Goal: Obtain resource: Download file/media

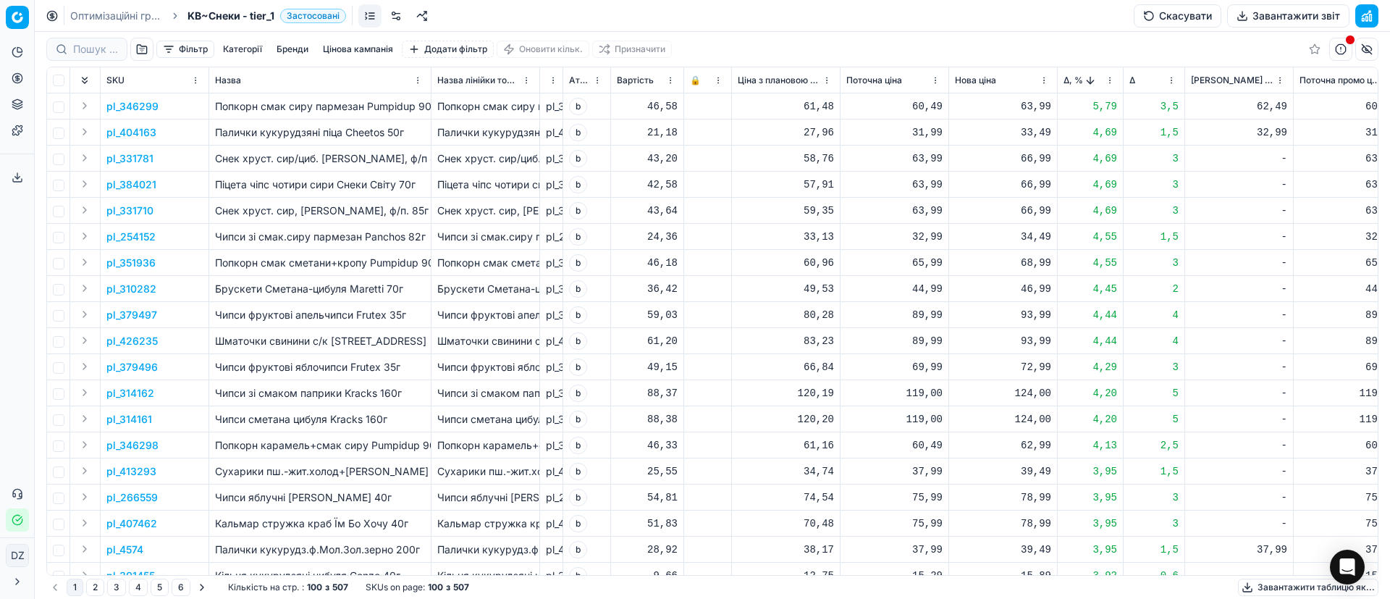
click at [1249, 586] on button "Завантажити таблицю як..." at bounding box center [1308, 586] width 140 height 17
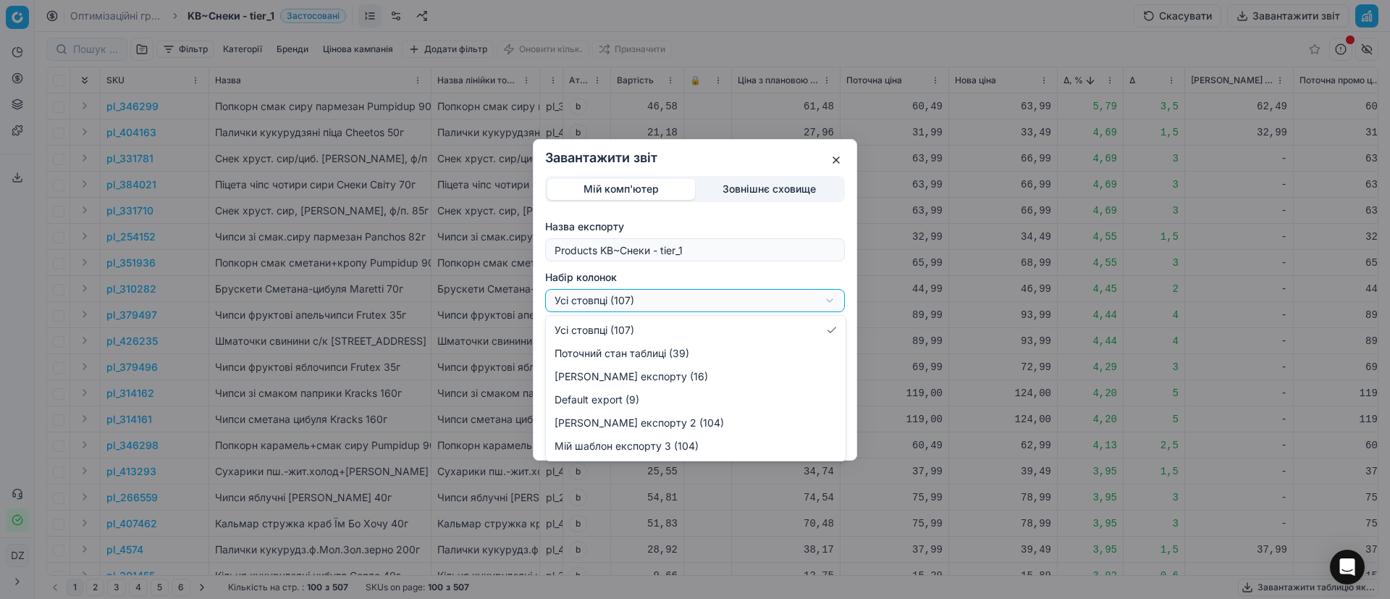
click at [818, 304] on div "Завантажити звіт Мій комп'ютер Зовнішнє сховище Назва експорту Products KB~Снек…" at bounding box center [695, 299] width 1390 height 599
select select "custom"
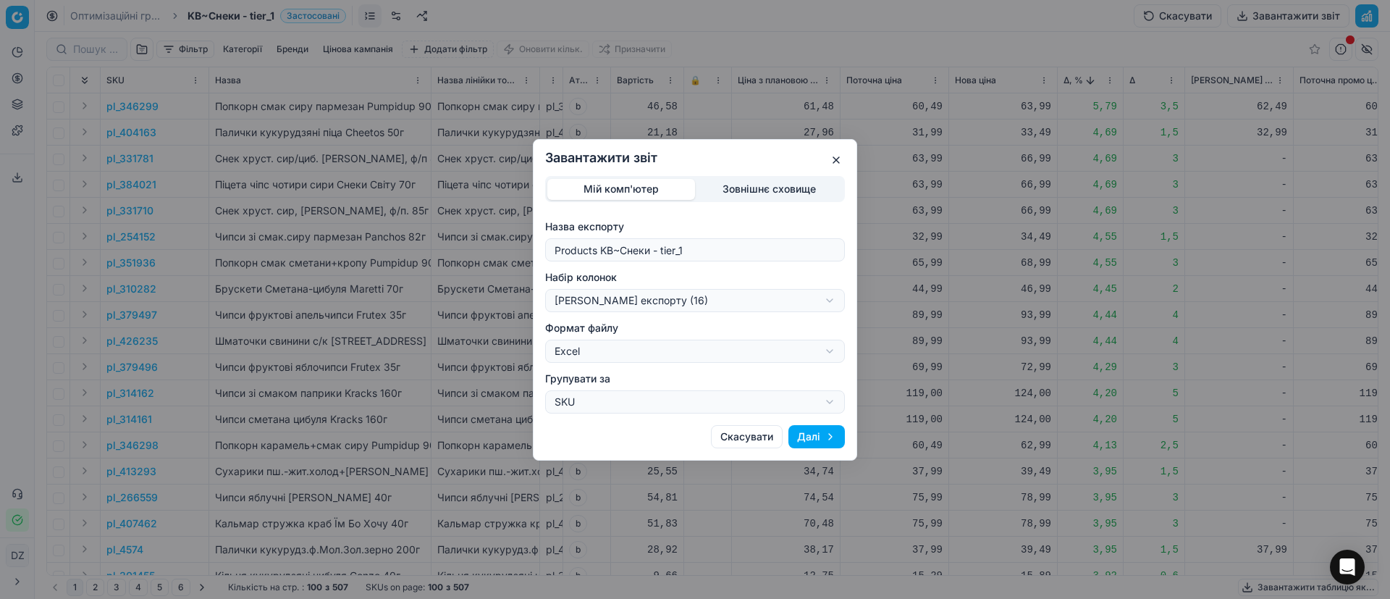
click at [819, 439] on button "Далі" at bounding box center [816, 436] width 56 height 23
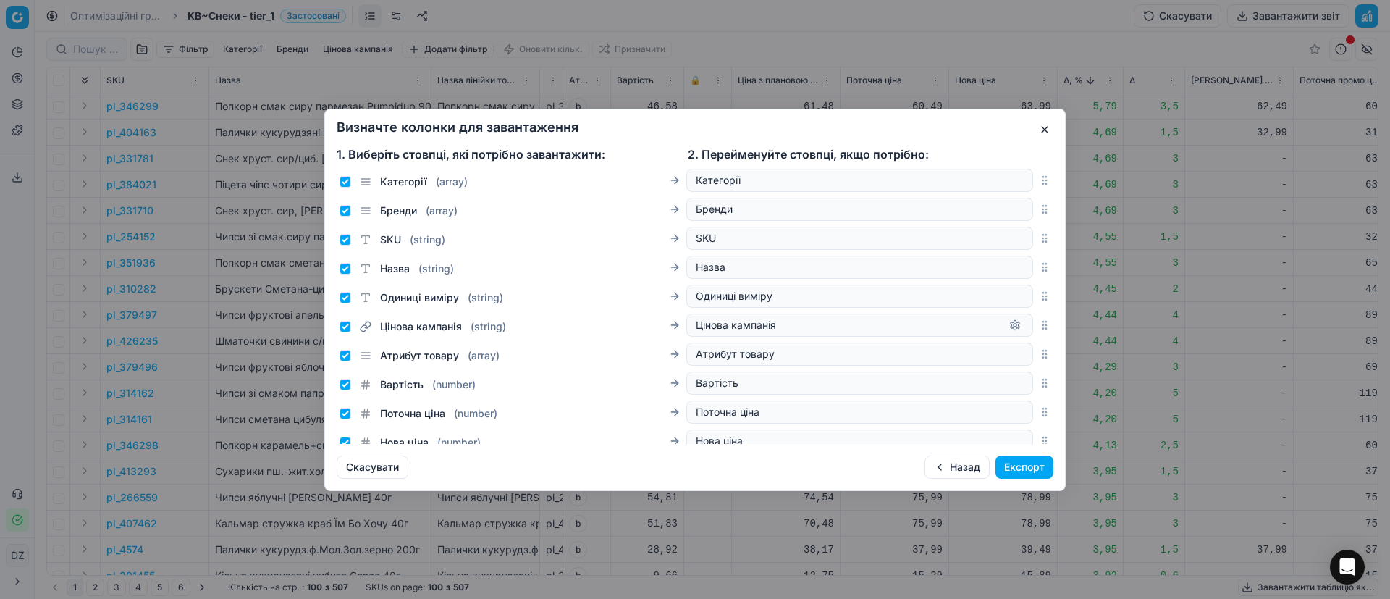
click at [1041, 127] on button "button" at bounding box center [1044, 129] width 17 height 17
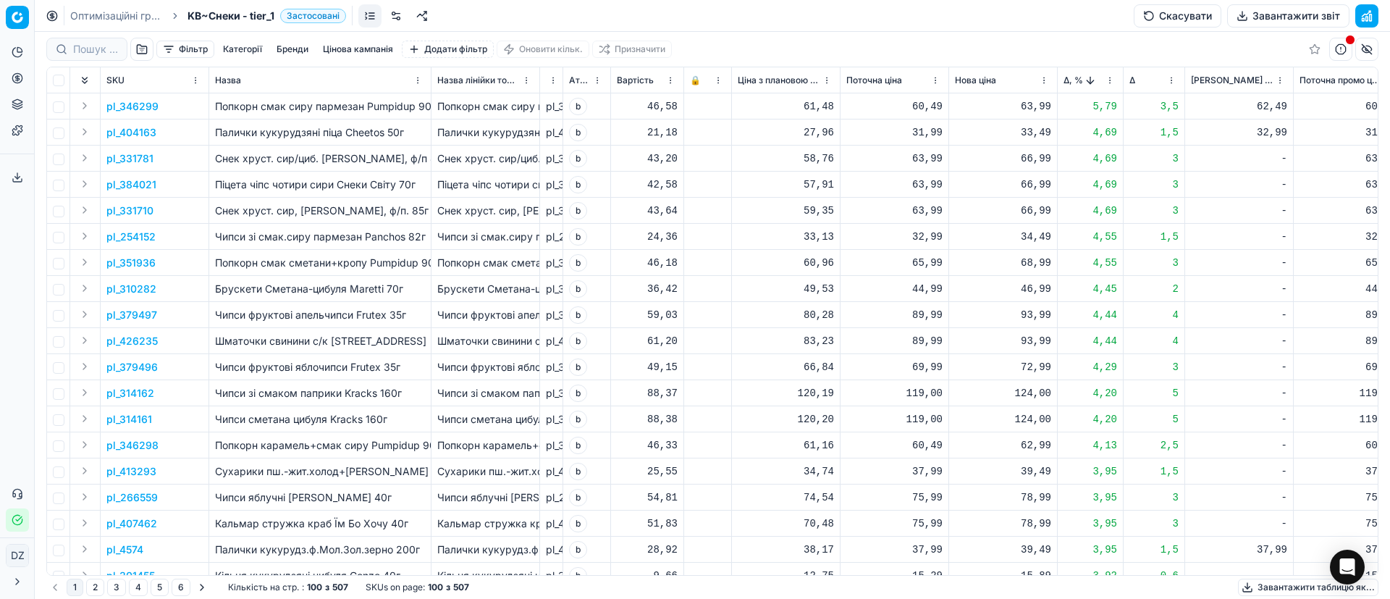
click at [1258, 10] on button "Завантажити звіт" at bounding box center [1288, 15] width 122 height 23
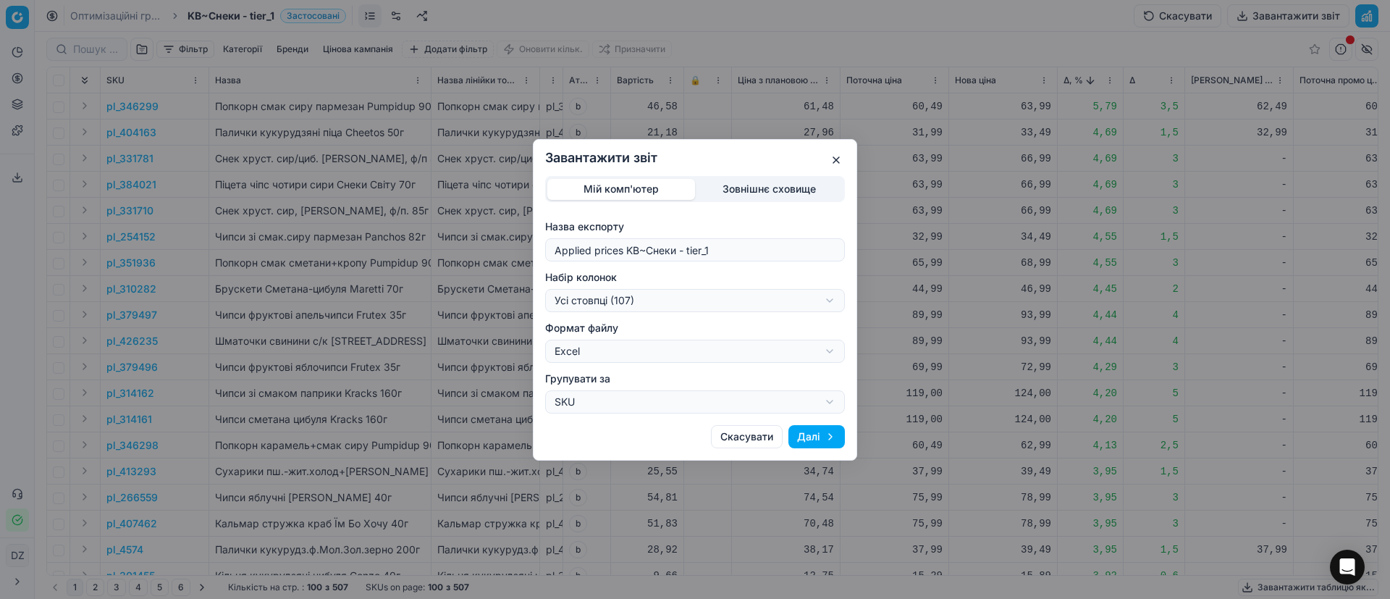
click at [804, 295] on div "Завантажити звіт Мій комп'ютер Зовнішнє сховище Назва експорту Applied prices K…" at bounding box center [695, 299] width 1390 height 599
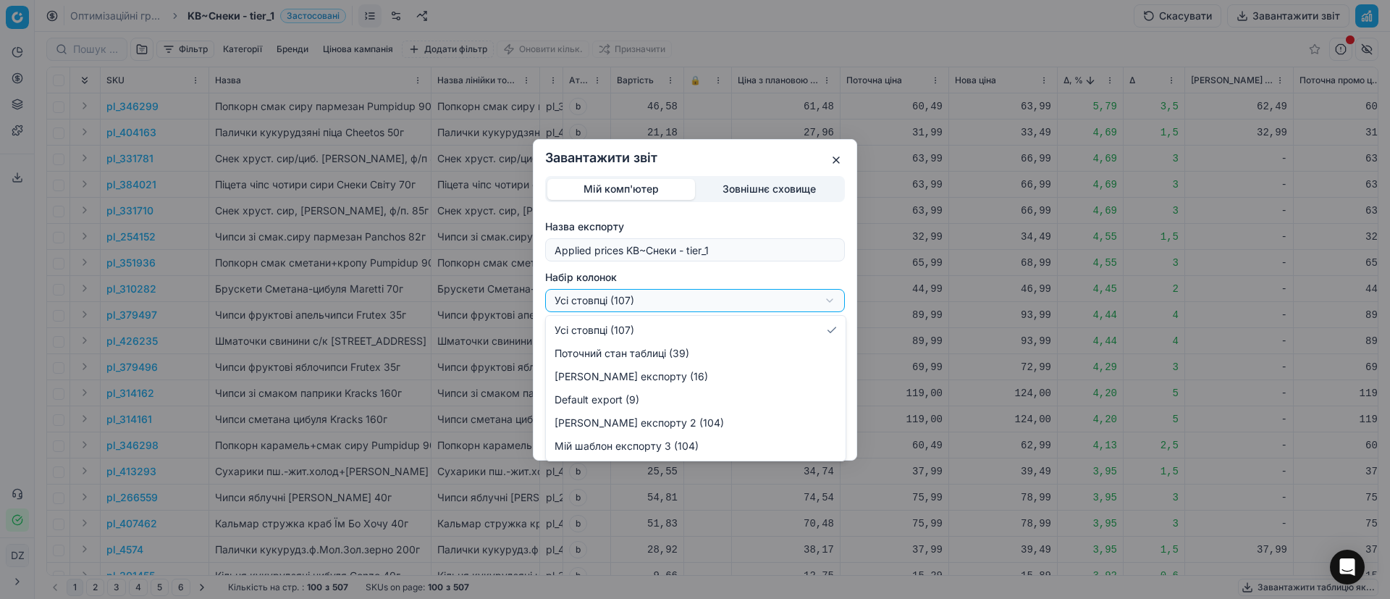
select select "custom"
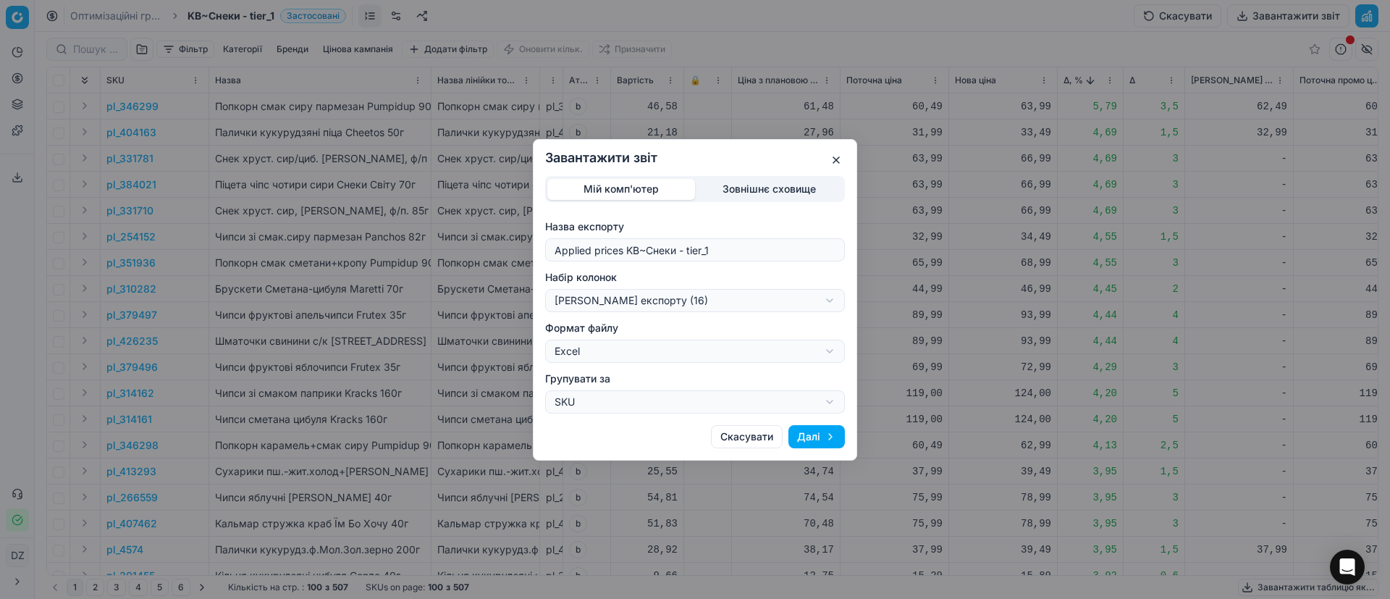
click at [824, 434] on button "Далі" at bounding box center [816, 436] width 56 height 23
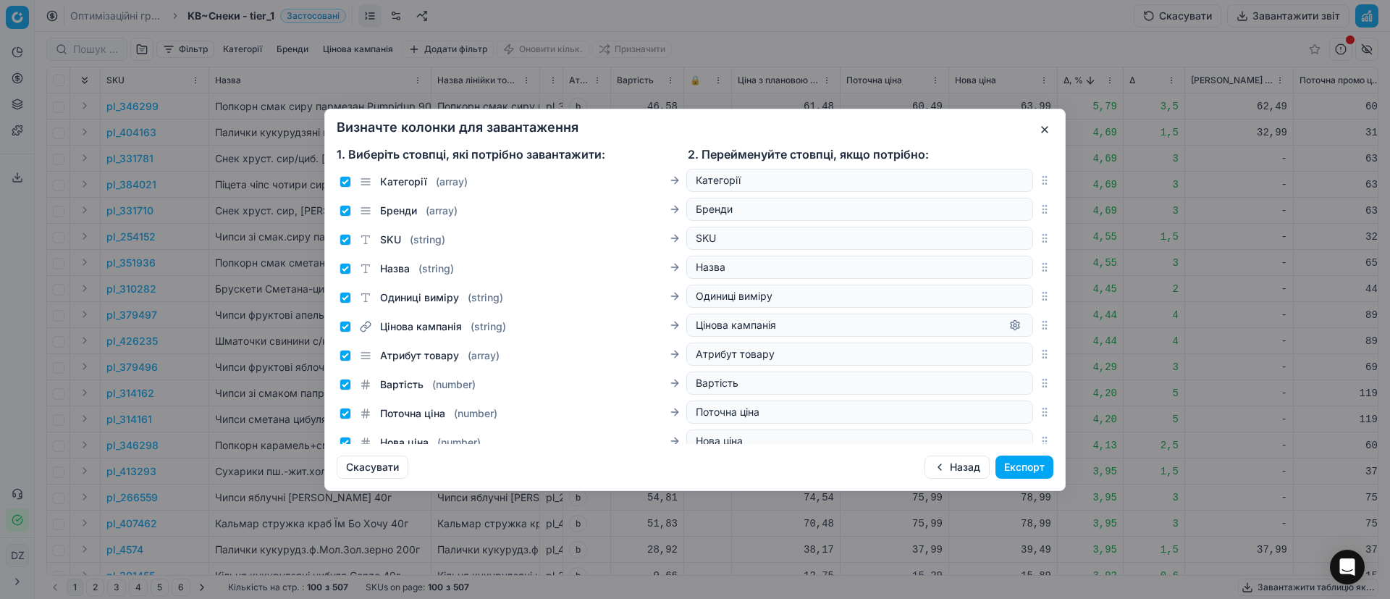
click at [1041, 130] on button "button" at bounding box center [1044, 129] width 17 height 17
